Goal: Check status: Check status

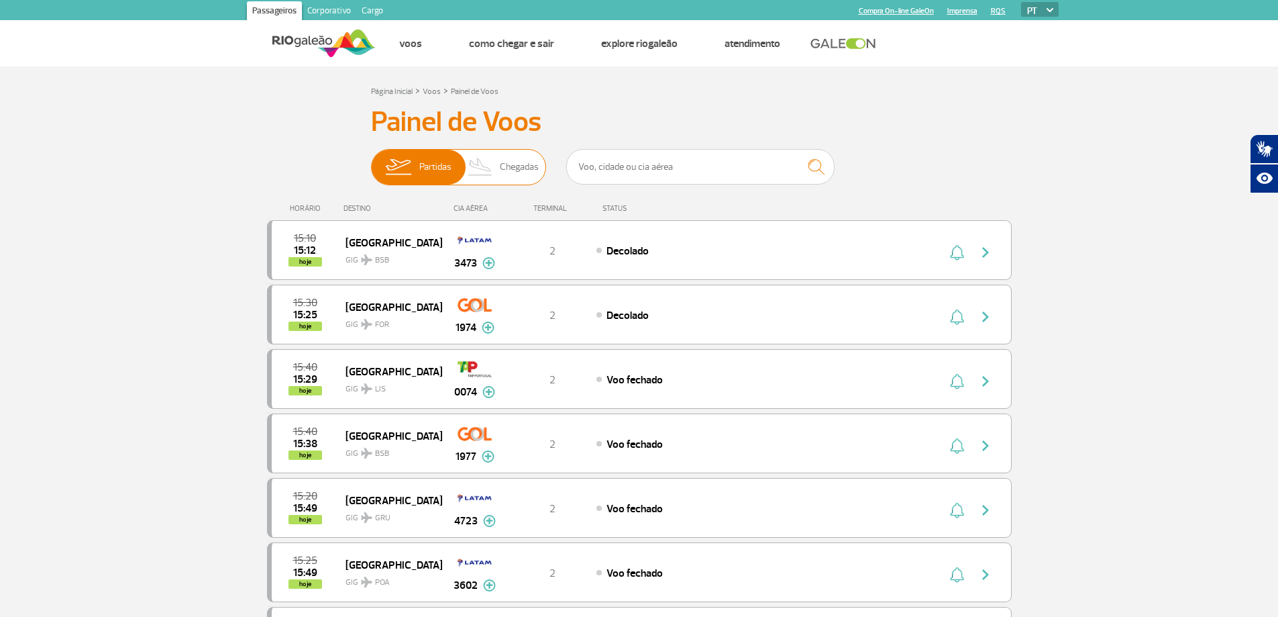
click at [516, 169] on span "Chegadas" at bounding box center [519, 167] width 39 height 35
click at [371, 160] on input "Partidas Chegadas" at bounding box center [371, 160] width 0 height 0
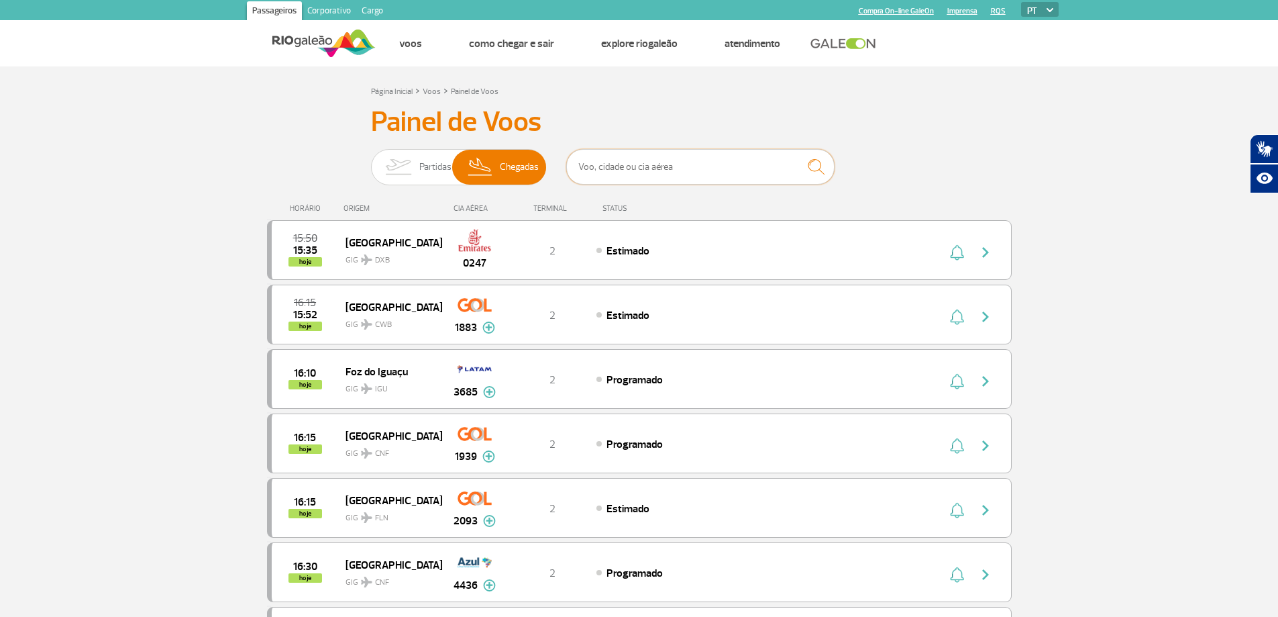
click at [718, 169] on input "text" at bounding box center [700, 167] width 268 height 36
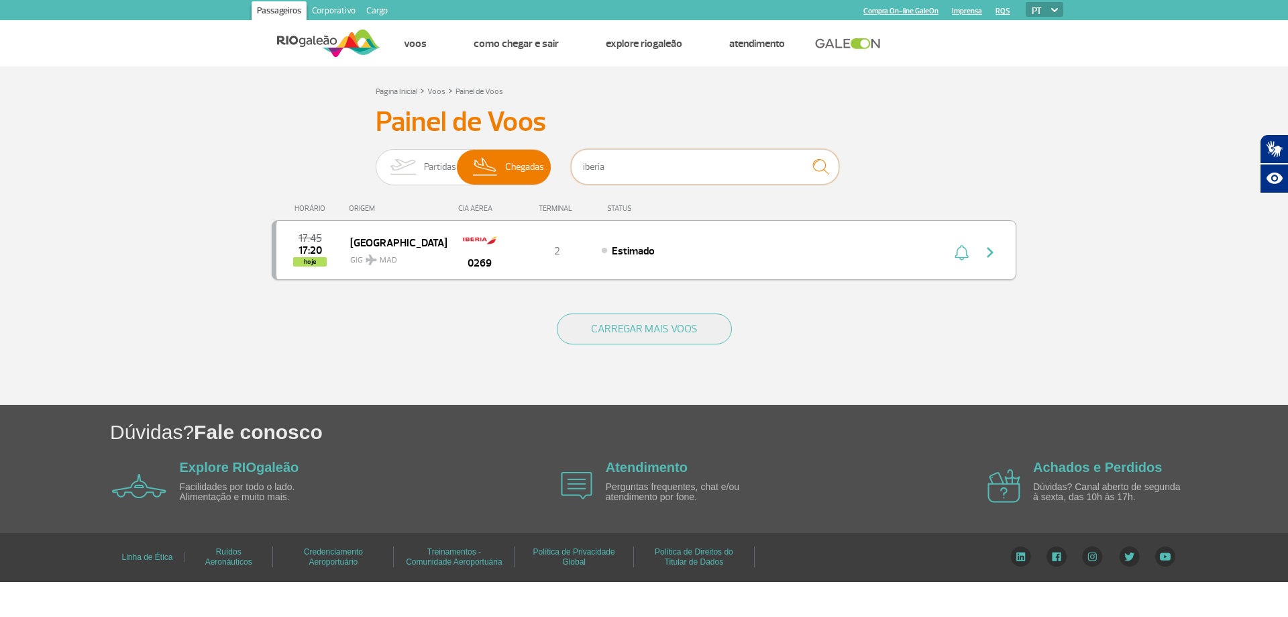
type input "iberia"
click at [308, 243] on span "17:45" at bounding box center [310, 237] width 23 height 9
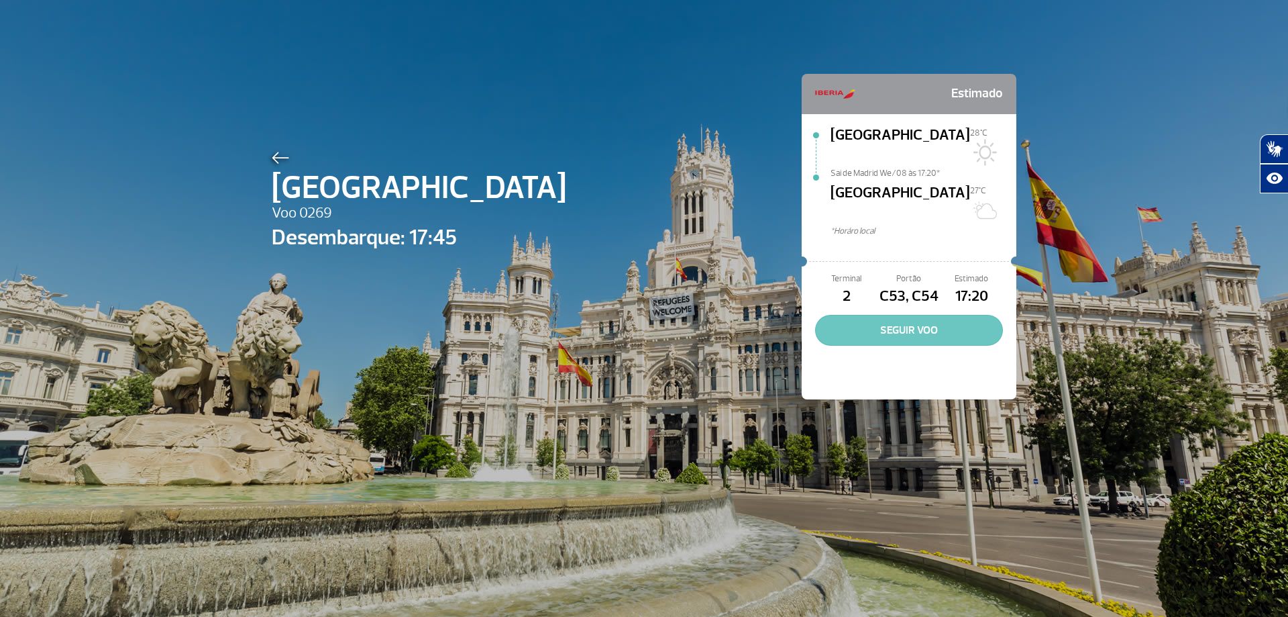
click at [891, 315] on button "SEGUIR VOO" at bounding box center [909, 330] width 188 height 31
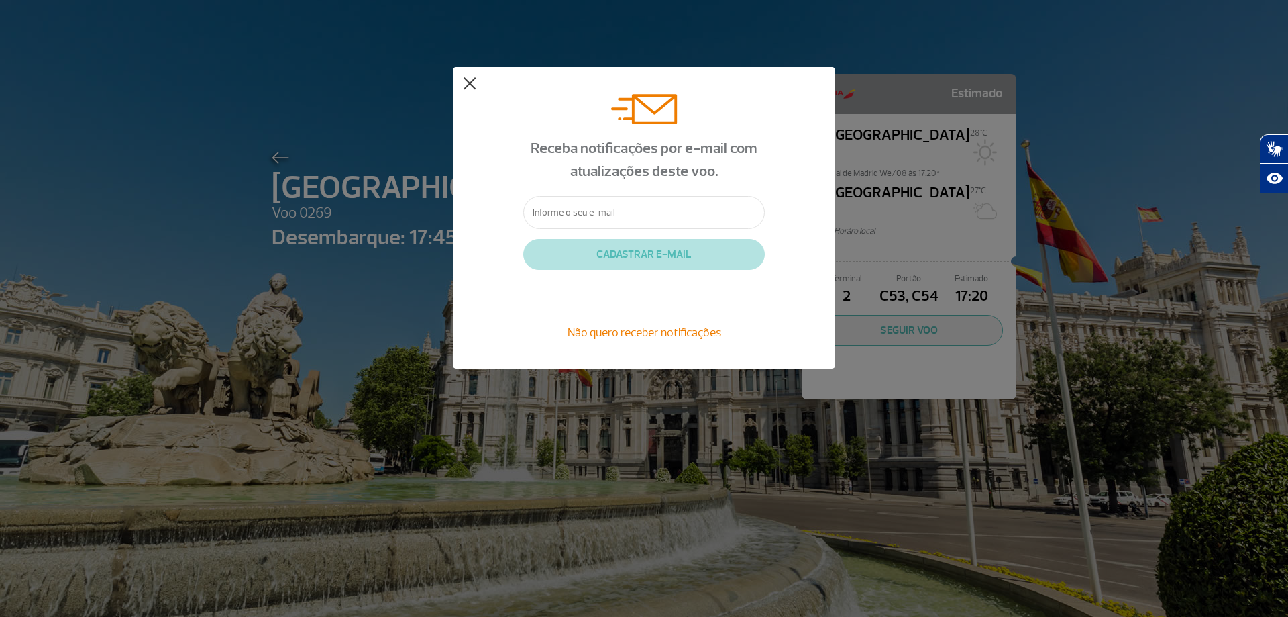
click at [469, 83] on button at bounding box center [469, 83] width 13 height 13
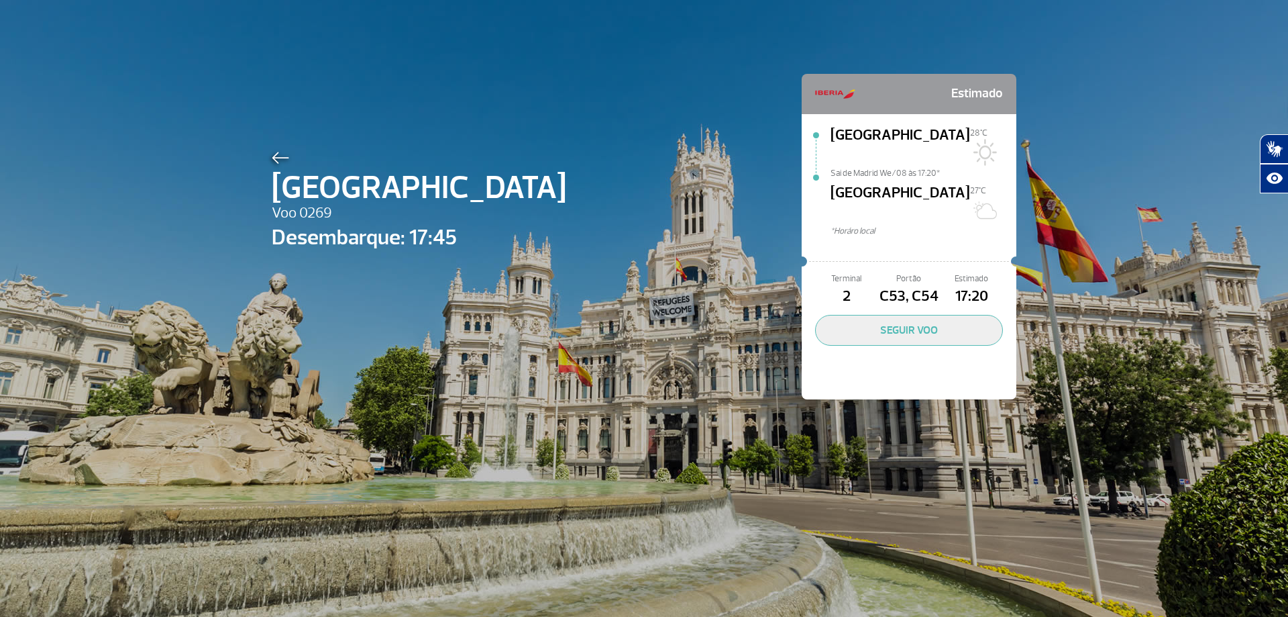
click at [310, 76] on div "Madrid Voo 0269 Desembarque: 17:45 Estimado [GEOGRAPHIC_DATA] 28°C [GEOGRAPHIC_…" at bounding box center [644, 216] width 765 height 433
